Goal: Transaction & Acquisition: Book appointment/travel/reservation

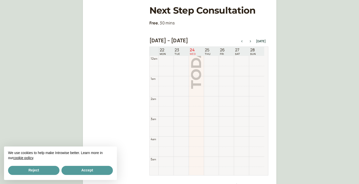
scroll to position [161, 0]
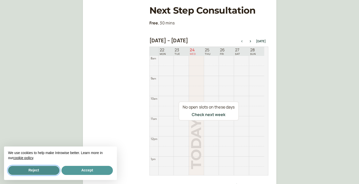
click at [51, 171] on button "Reject" at bounding box center [33, 170] width 51 height 9
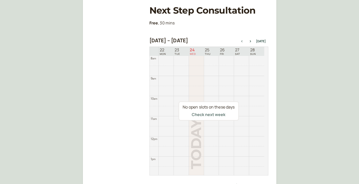
click at [212, 115] on button "Check next week" at bounding box center [209, 114] width 34 height 5
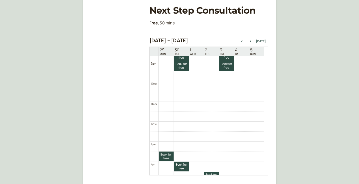
scroll to position [180, 0]
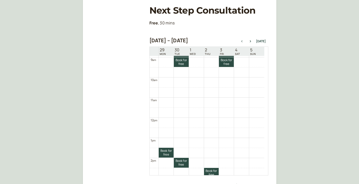
click at [242, 42] on icon "button" at bounding box center [242, 41] width 6 height 2
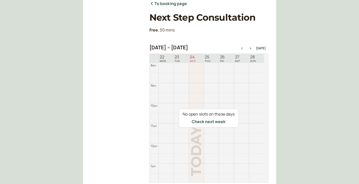
scroll to position [68, 0]
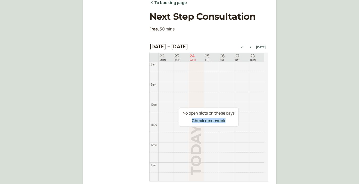
drag, startPoint x: 266, startPoint y: 116, endPoint x: 266, endPoint y: 146, distance: 29.7
click at [266, 146] on div "No open slots on these days Check next week" at bounding box center [208, 117] width 119 height 129
click at [253, 129] on div "No open slots on these days Check next week" at bounding box center [208, 117] width 119 height 129
click at [217, 120] on button "Check next week" at bounding box center [209, 120] width 34 height 5
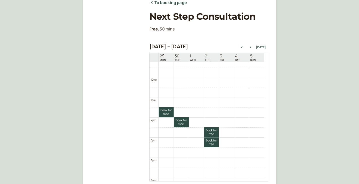
scroll to position [226, 0]
click at [179, 126] on link "Book for free free" at bounding box center [181, 123] width 15 height 10
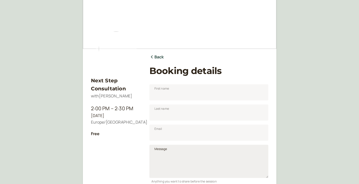
scroll to position [13, 0]
click at [173, 95] on input "First name" at bounding box center [208, 93] width 119 height 16
type input "[PERSON_NAME]"
type input "[EMAIL_ADDRESS][PERSON_NAME][DOMAIN_NAME]"
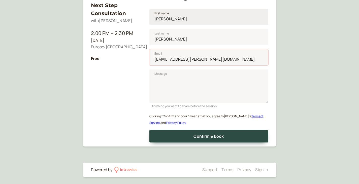
scroll to position [90, 0]
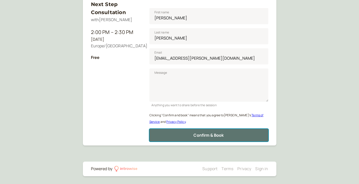
click at [209, 134] on span "Confirm & Book" at bounding box center [208, 135] width 30 height 6
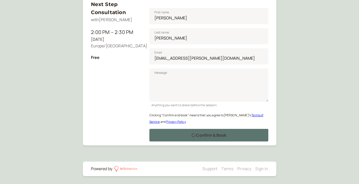
scroll to position [41, 0]
